Goal: Use online tool/utility

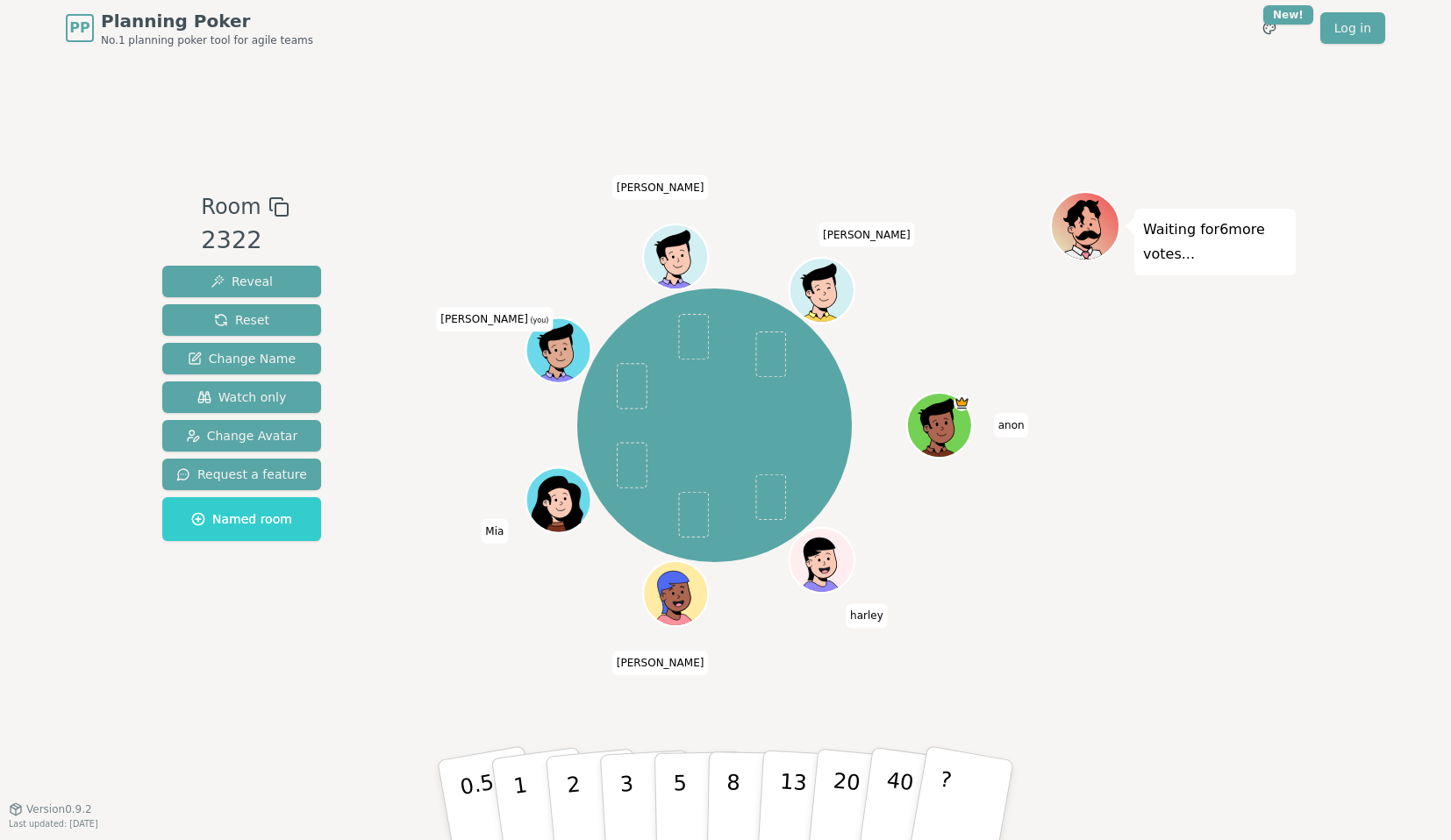
click at [559, 361] on icon at bounding box center [561, 360] width 31 height 11
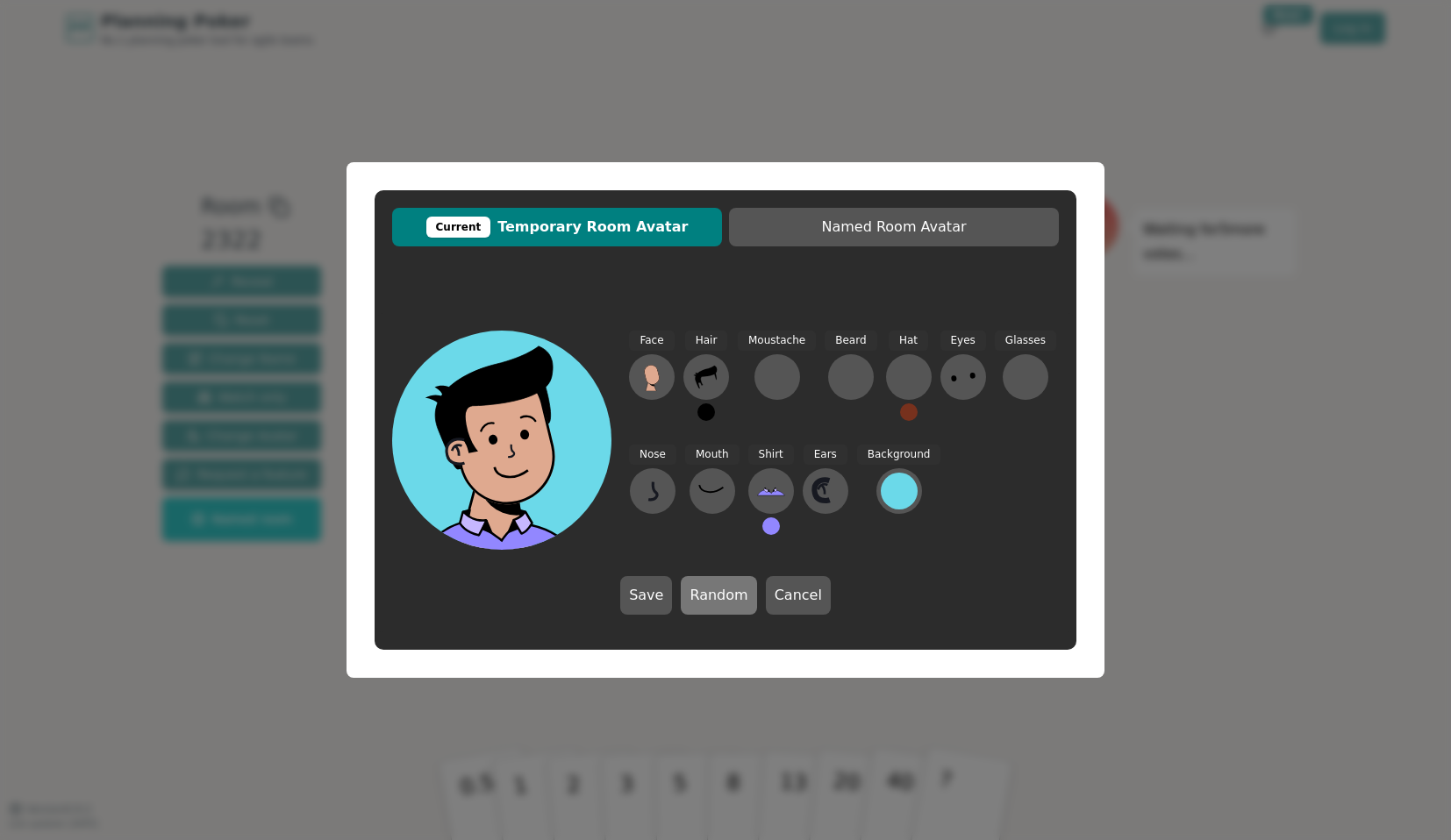
click at [719, 605] on button "Random" at bounding box center [718, 595] width 75 height 39
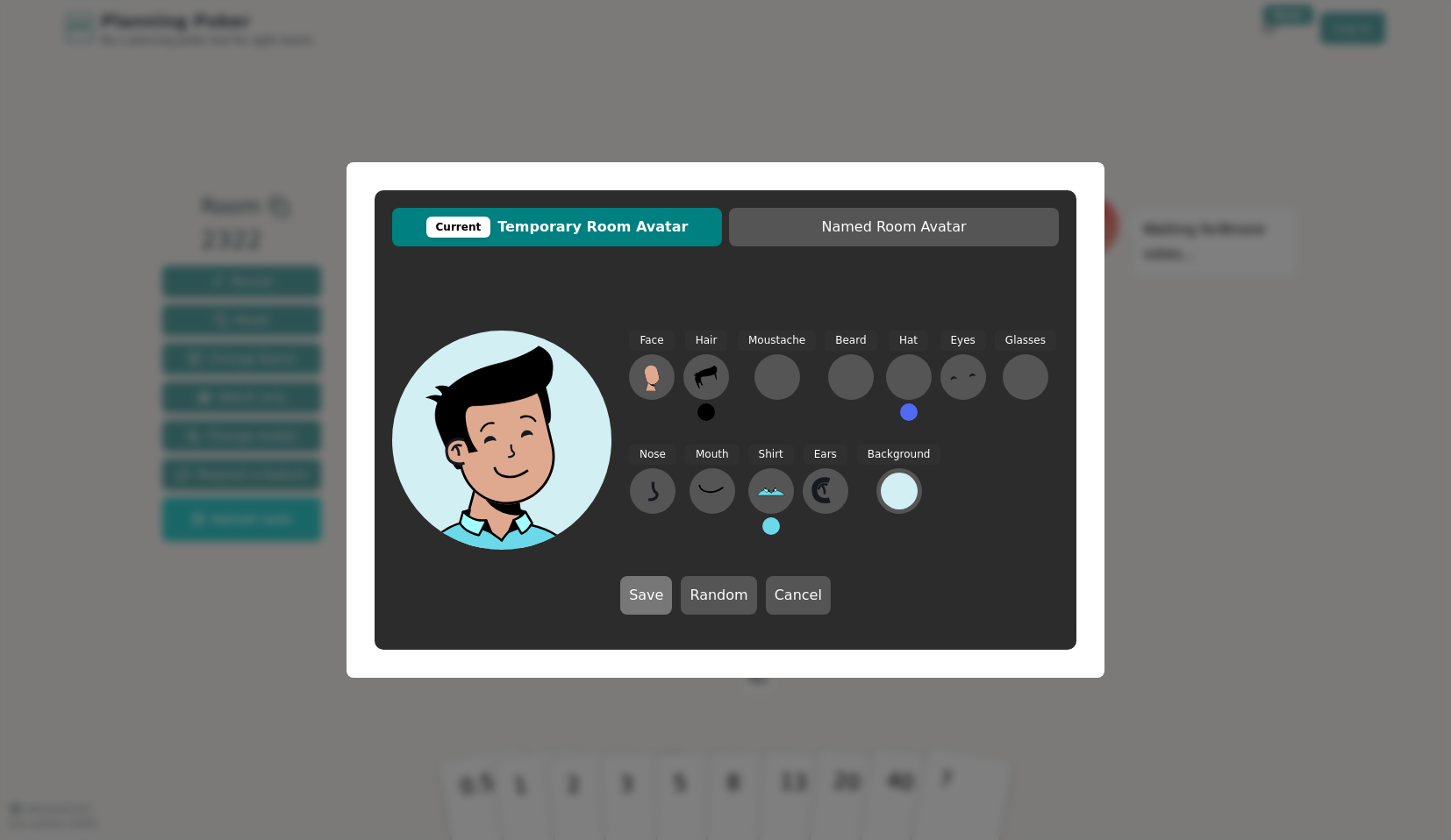
click at [664, 598] on button "Save" at bounding box center [646, 595] width 52 height 39
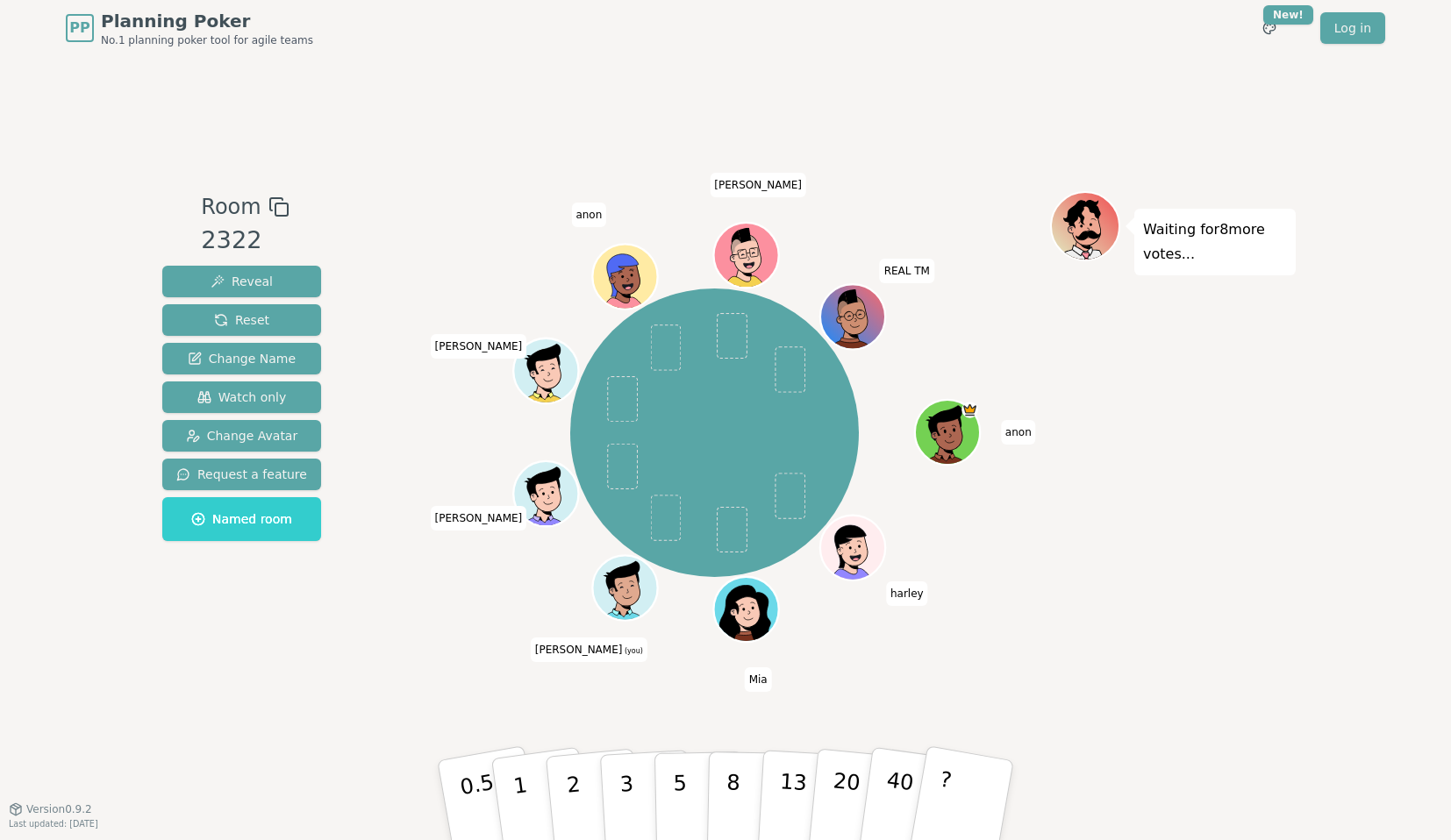
click at [625, 600] on icon at bounding box center [628, 598] width 31 height 11
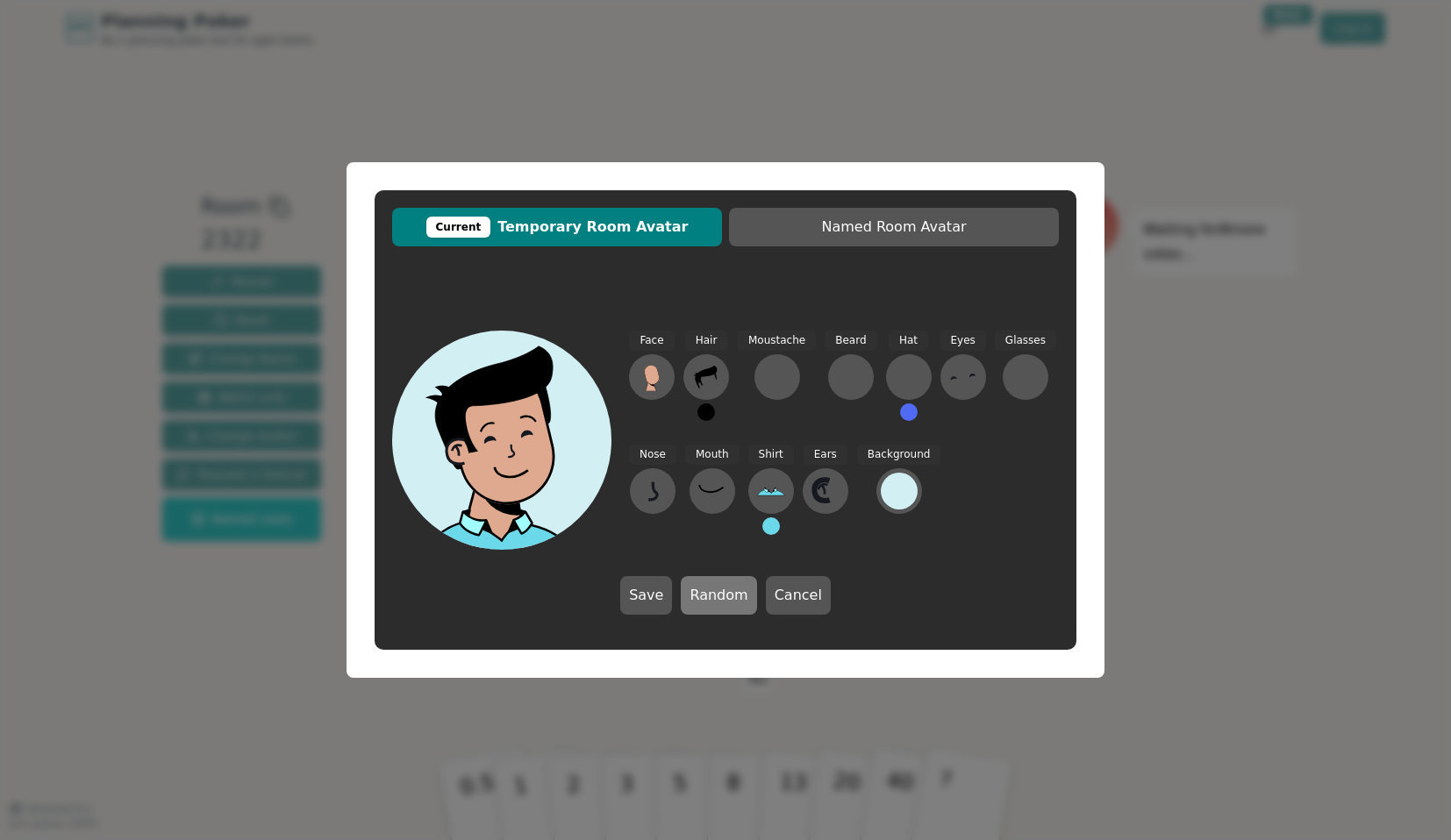
click at [718, 600] on button "Random" at bounding box center [718, 595] width 75 height 39
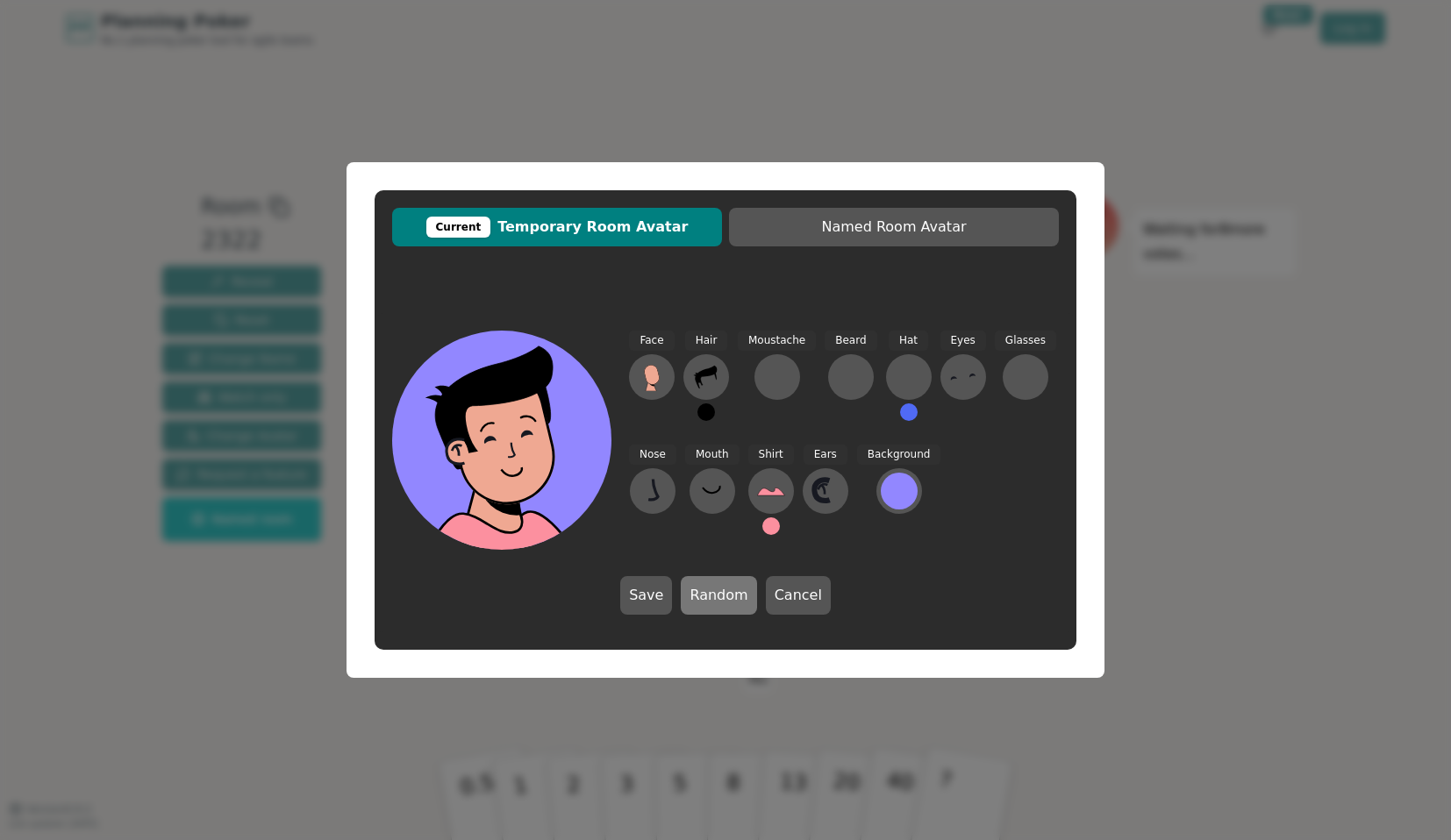
click at [718, 600] on button "Random" at bounding box center [718, 595] width 75 height 39
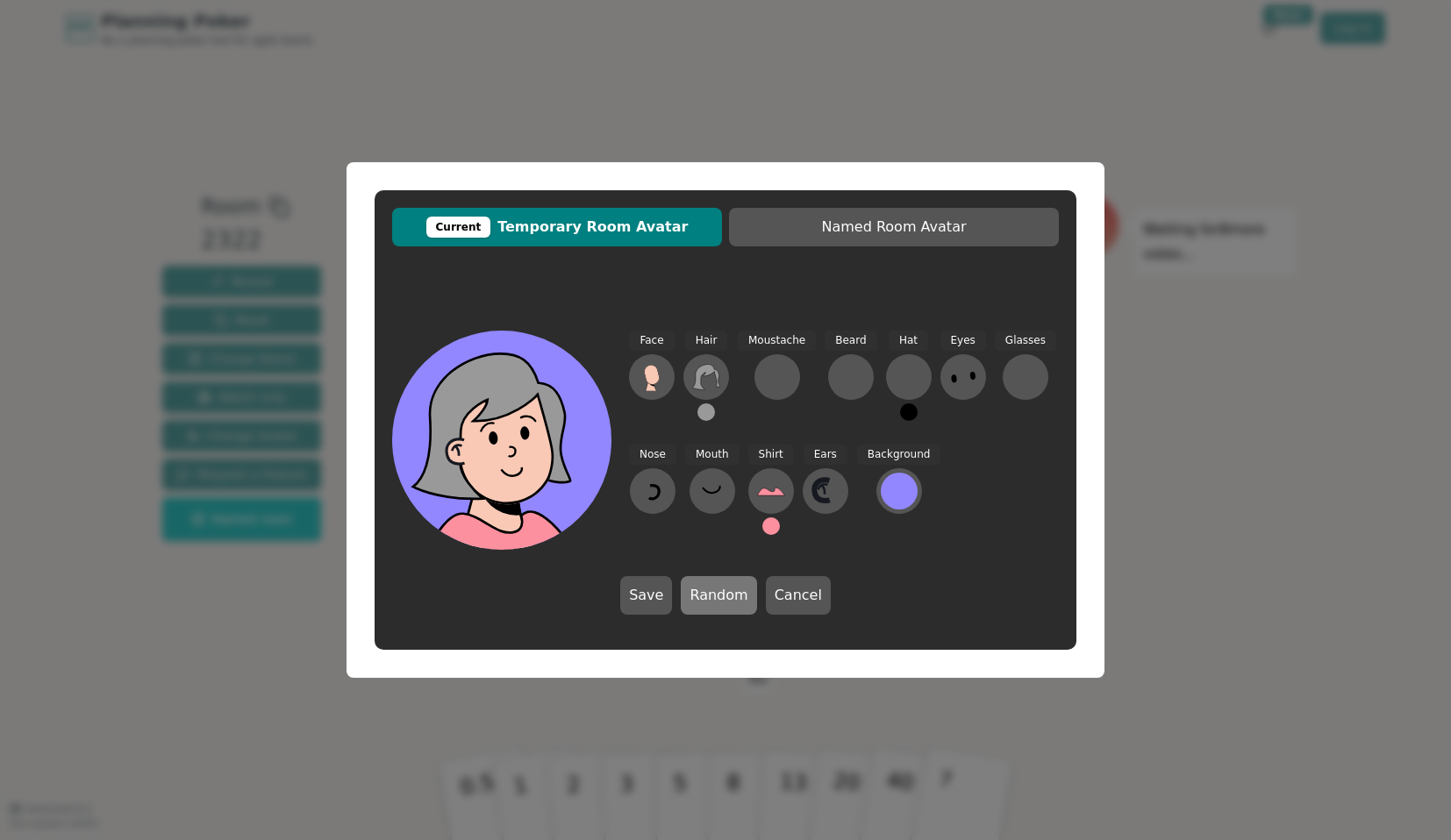
click at [718, 600] on button "Random" at bounding box center [718, 595] width 75 height 39
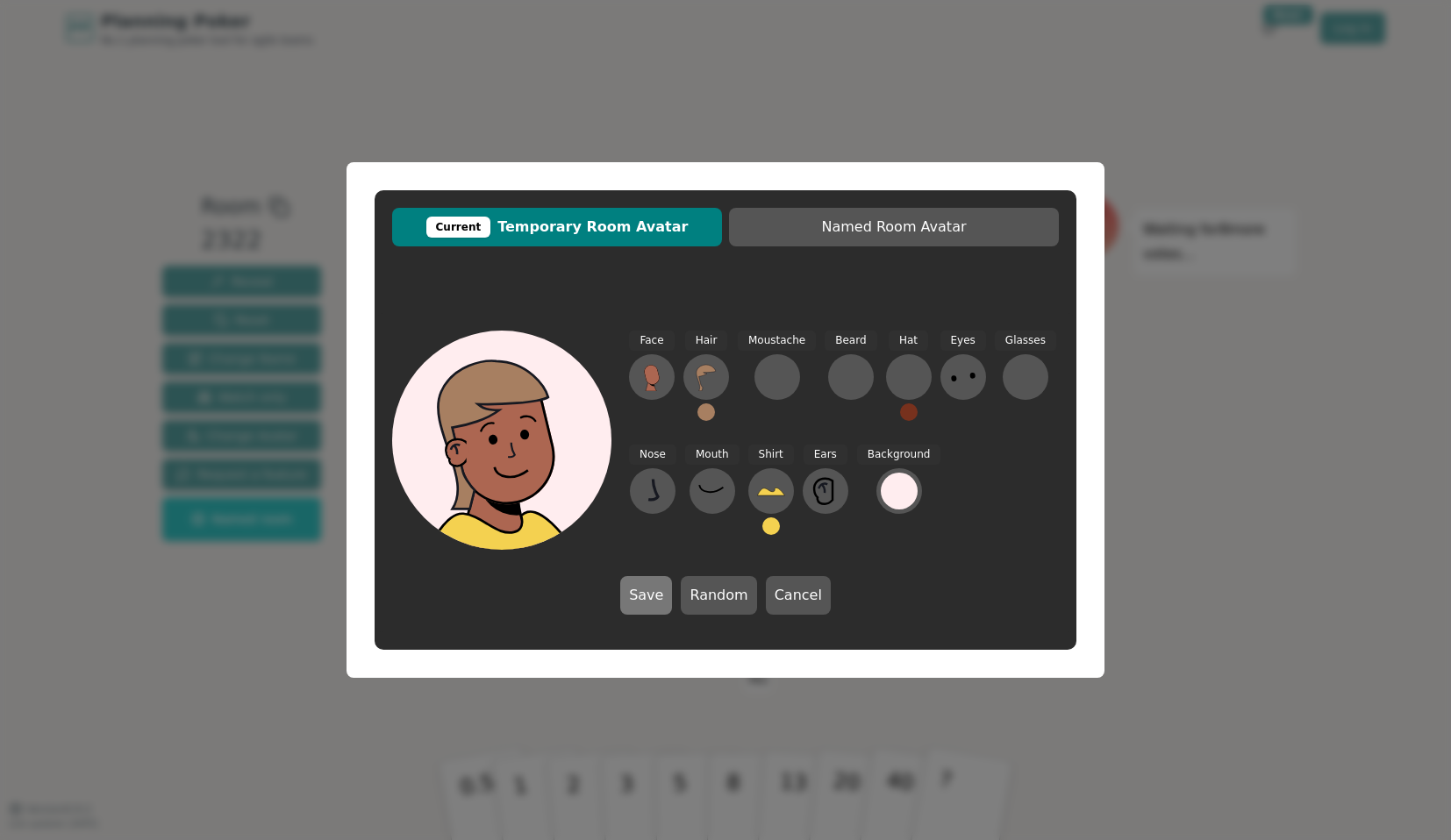
click at [650, 593] on button "Save" at bounding box center [646, 595] width 52 height 39
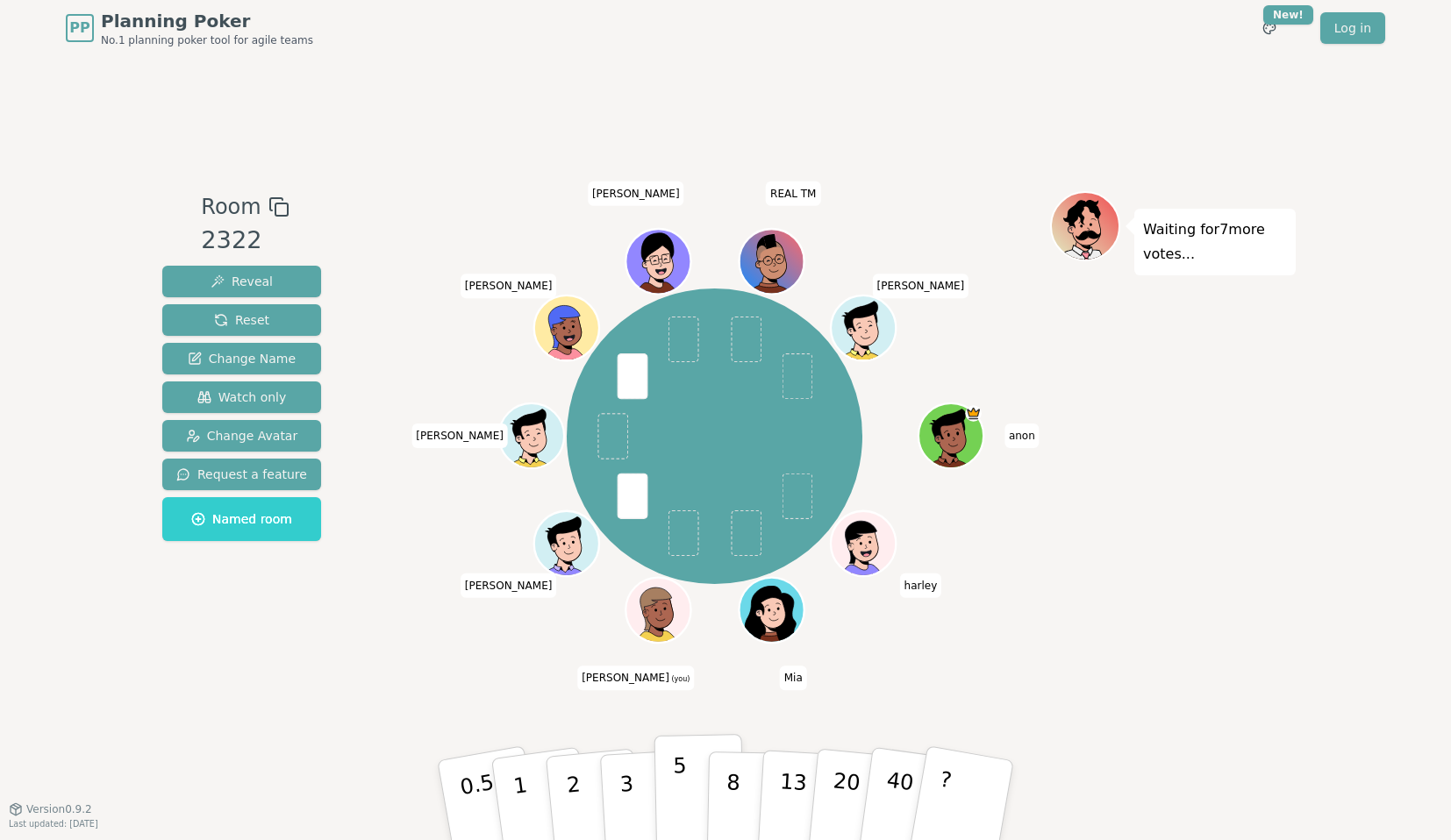
click at [673, 780] on p "5" at bounding box center [680, 801] width 15 height 95
click at [629, 791] on p "3" at bounding box center [628, 801] width 20 height 96
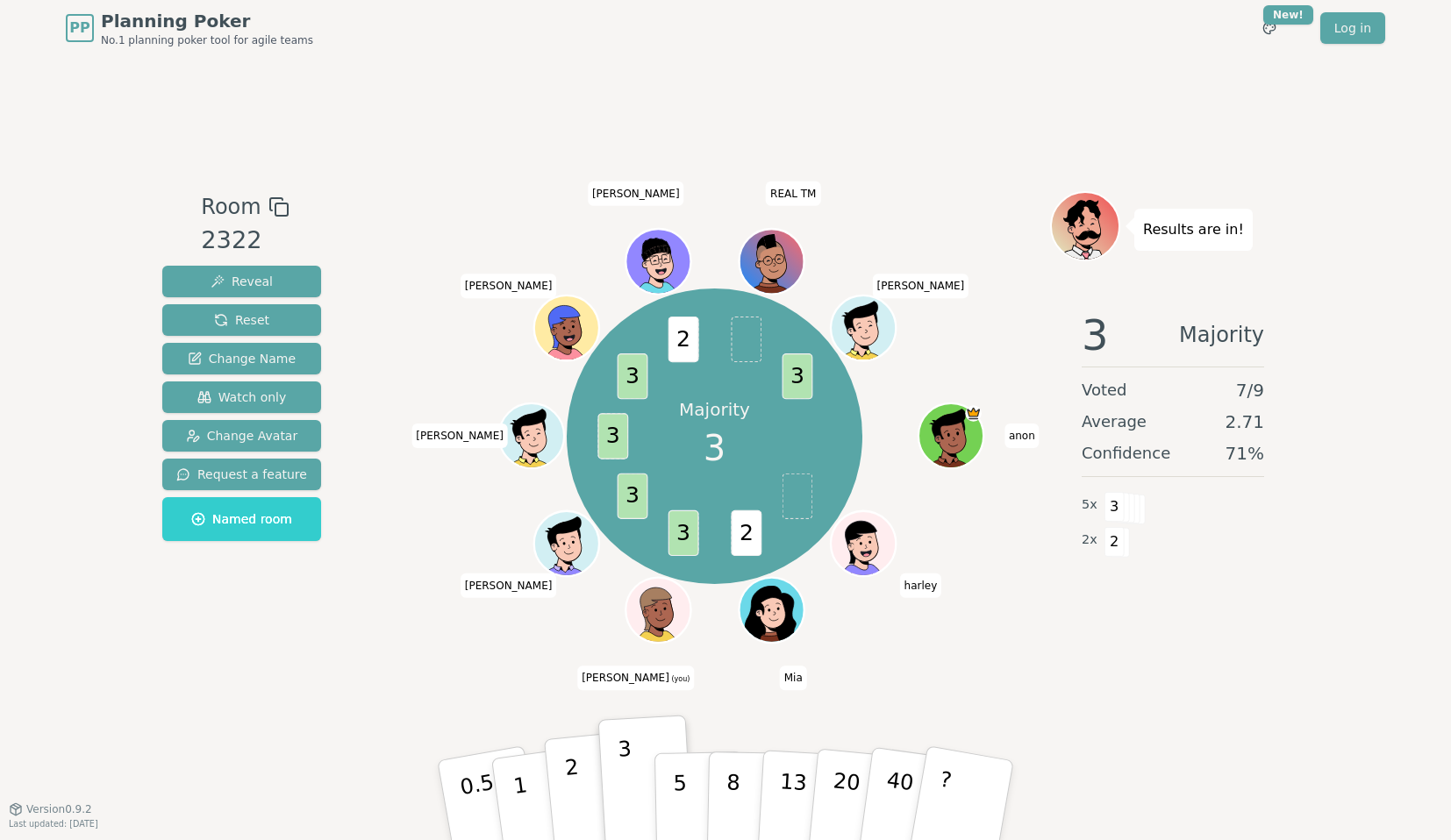
click at [585, 775] on button "2" at bounding box center [593, 801] width 100 height 139
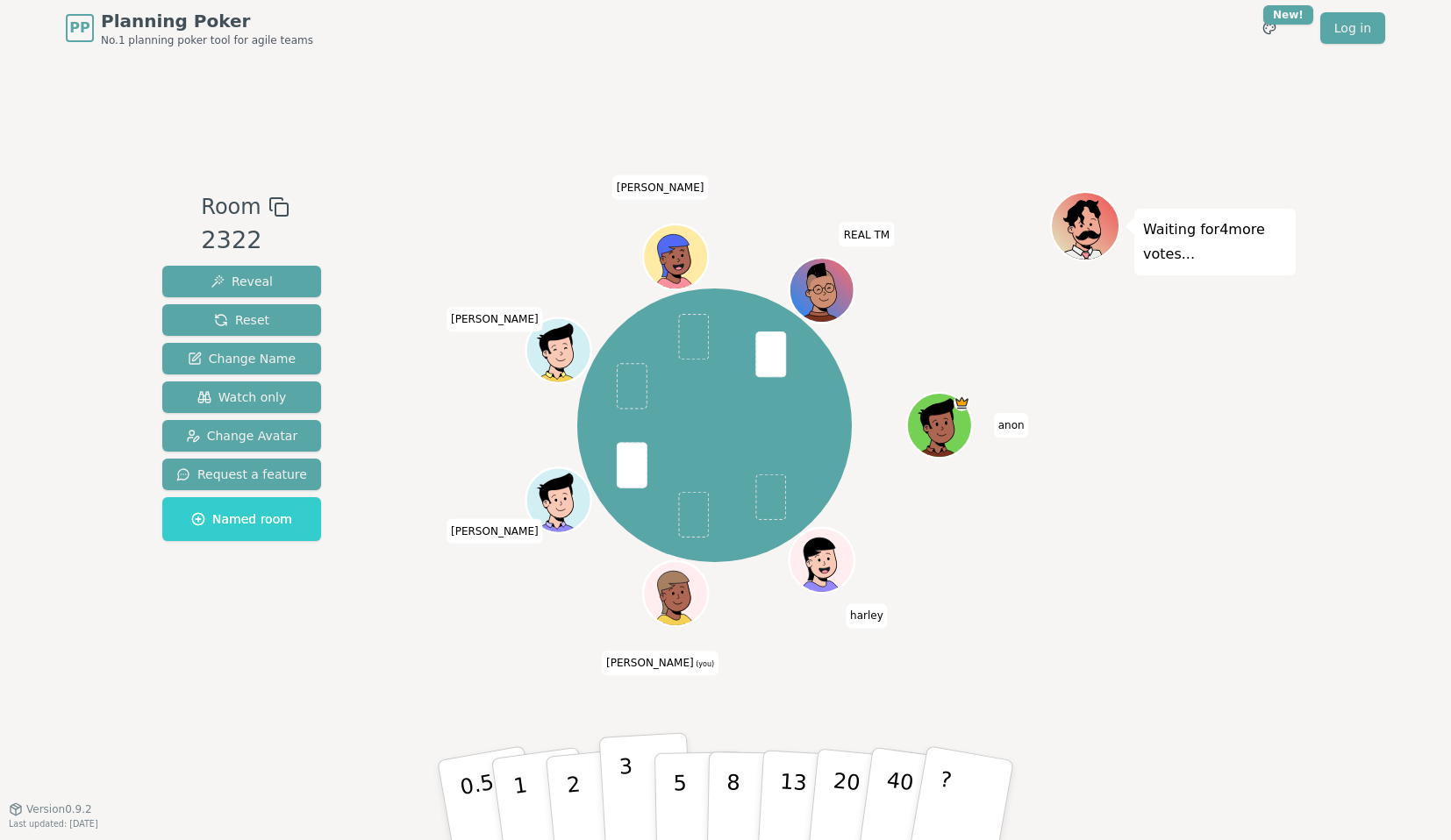
click at [622, 786] on p "3" at bounding box center [628, 801] width 20 height 96
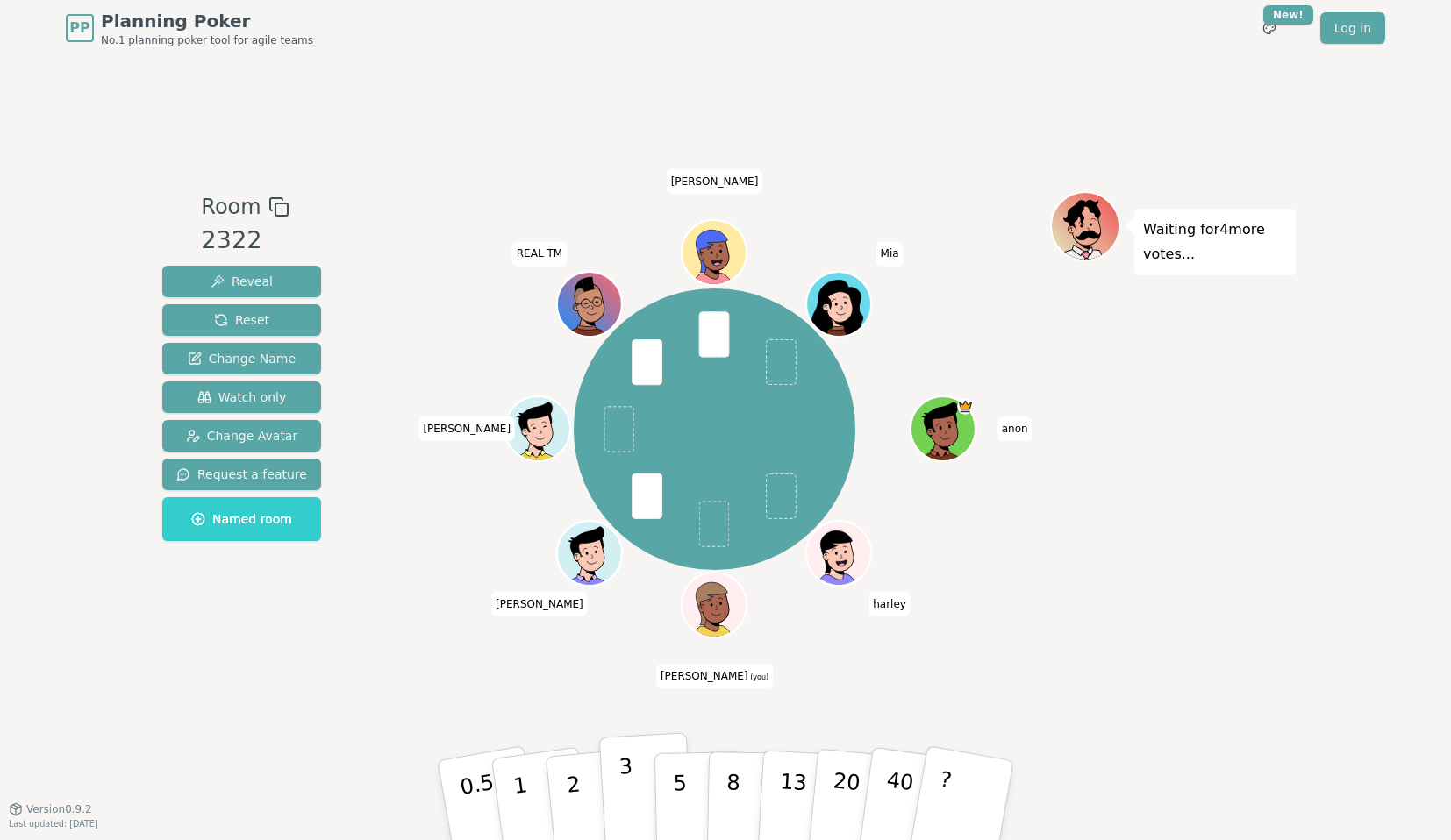
click at [631, 785] on p "3" at bounding box center [628, 801] width 20 height 96
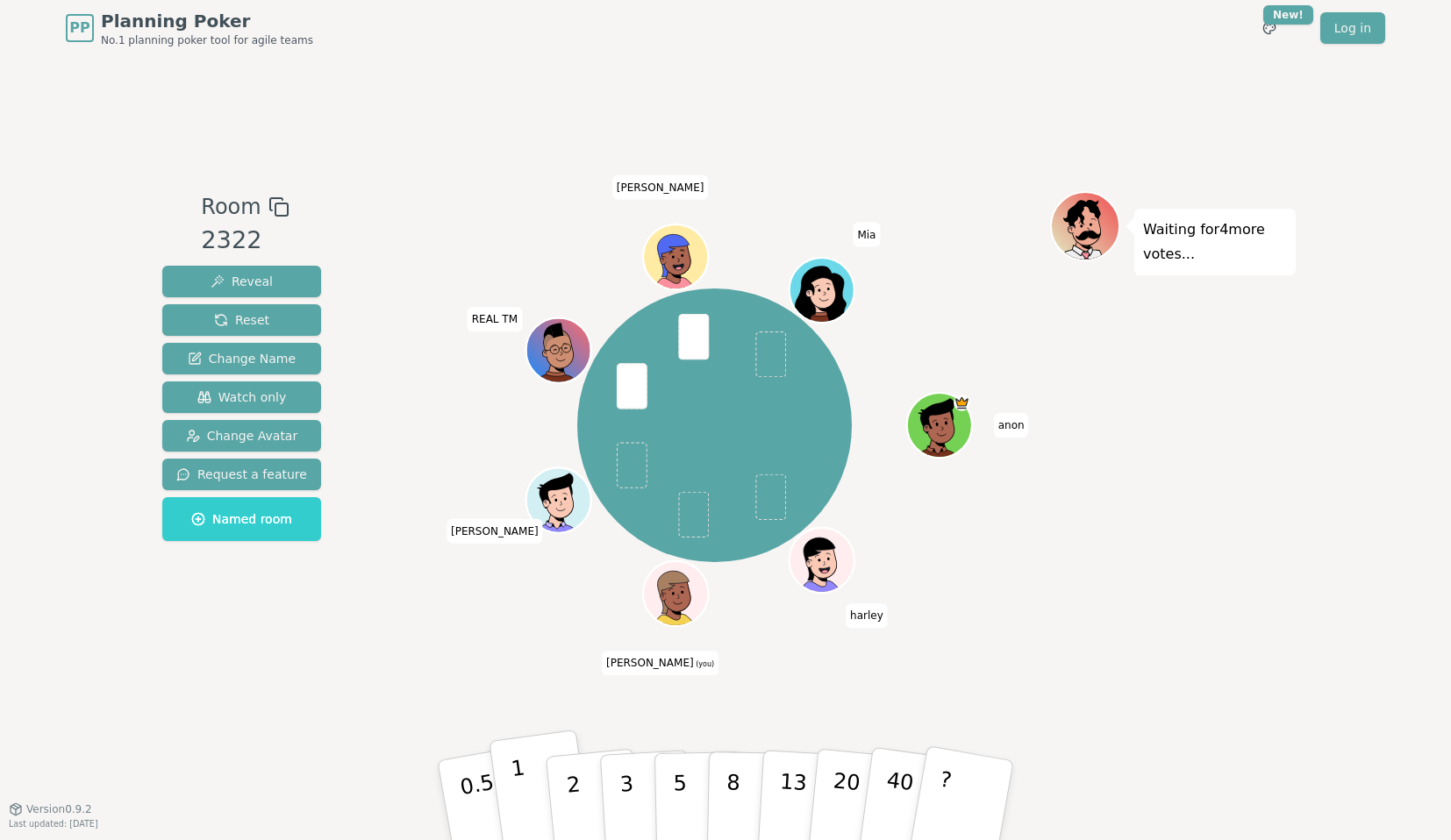
click at [526, 797] on button "1" at bounding box center [541, 801] width 104 height 142
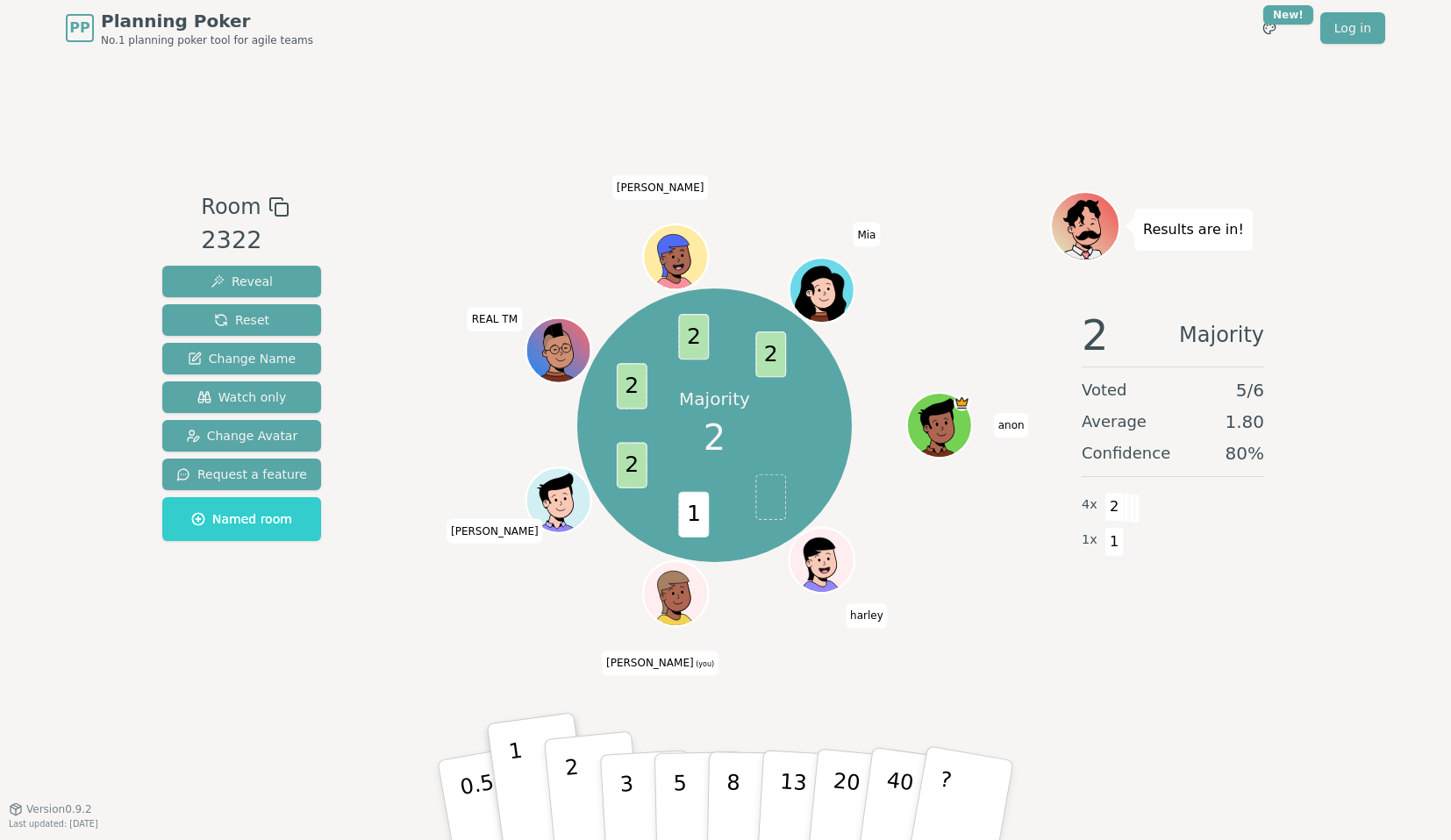
click at [578, 799] on p "2" at bounding box center [575, 802] width 22 height 96
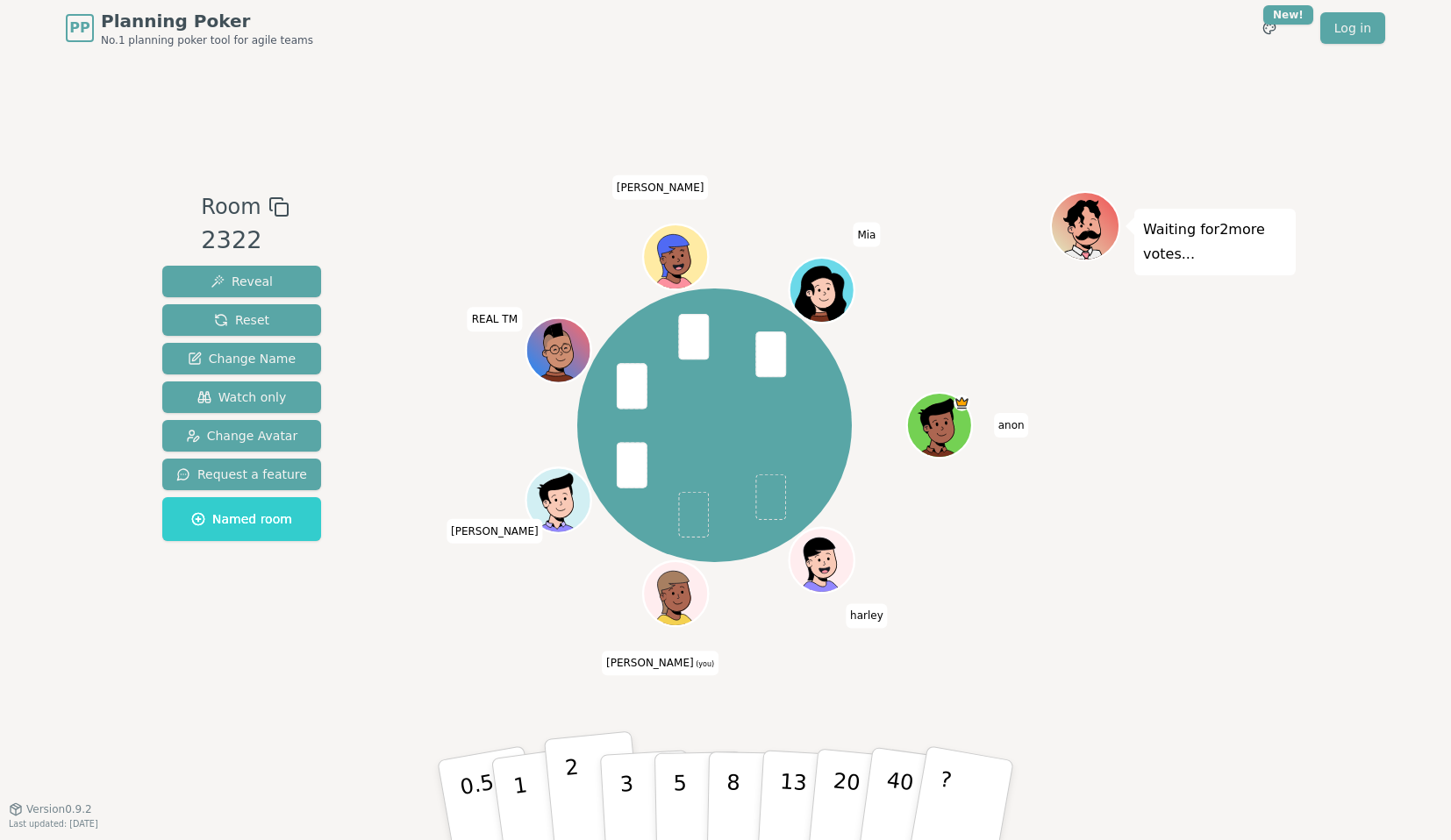
click at [578, 800] on p "2" at bounding box center [575, 802] width 22 height 96
